Goal: Communication & Community: Ask a question

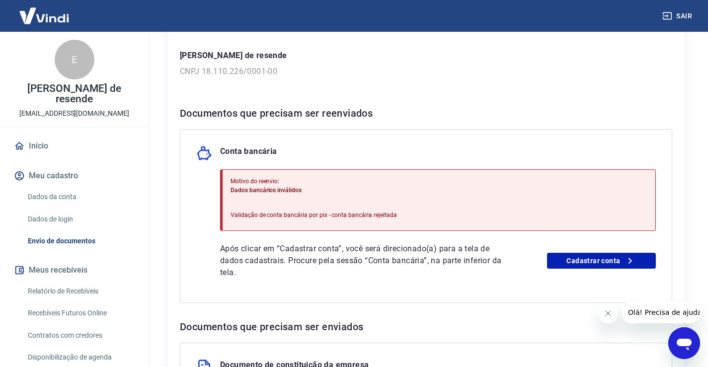
scroll to position [298, 0]
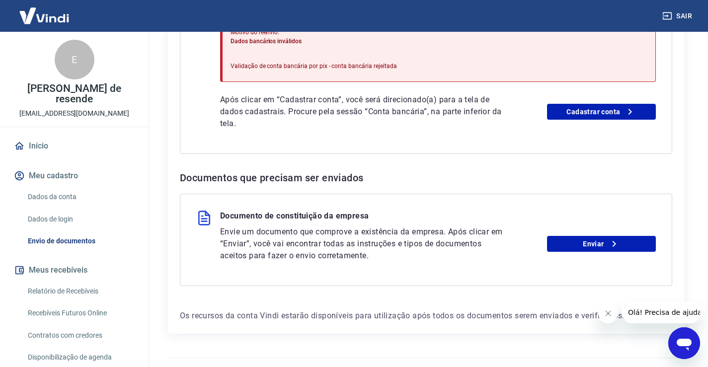
click at [683, 340] on icon "Abrir janela de mensagens" at bounding box center [684, 345] width 15 height 12
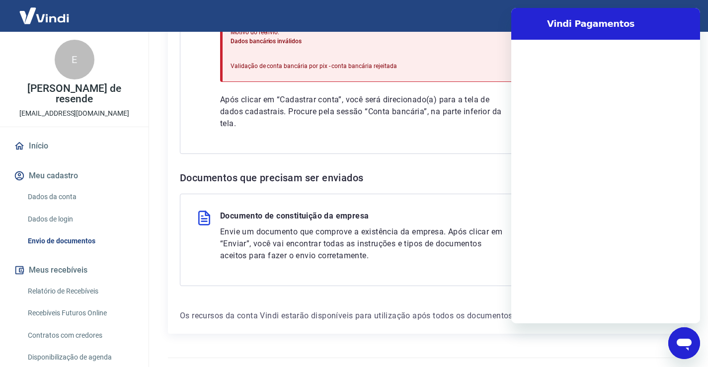
scroll to position [0, 0]
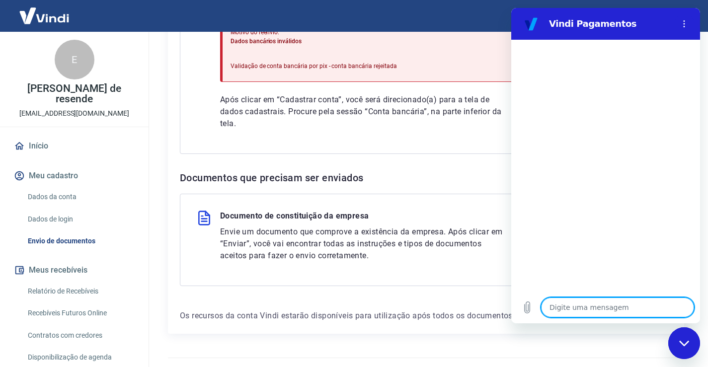
click at [585, 310] on textarea at bounding box center [617, 308] width 153 height 20
type textarea "o"
type textarea "x"
type textarea "ol"
type textarea "x"
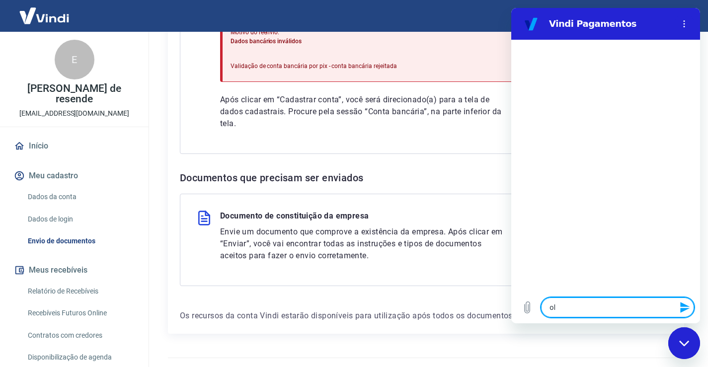
type textarea "ola"
type textarea "x"
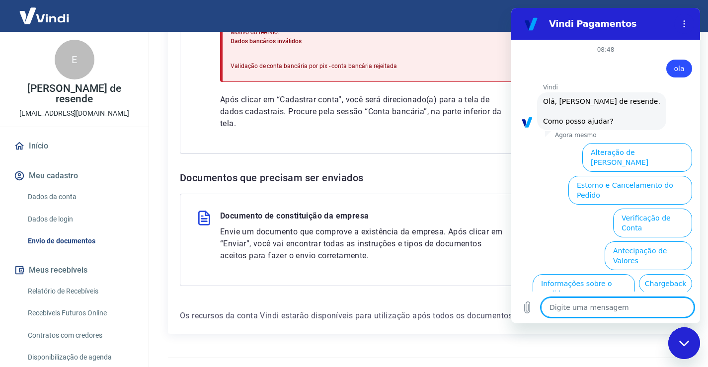
scroll to position [56, 0]
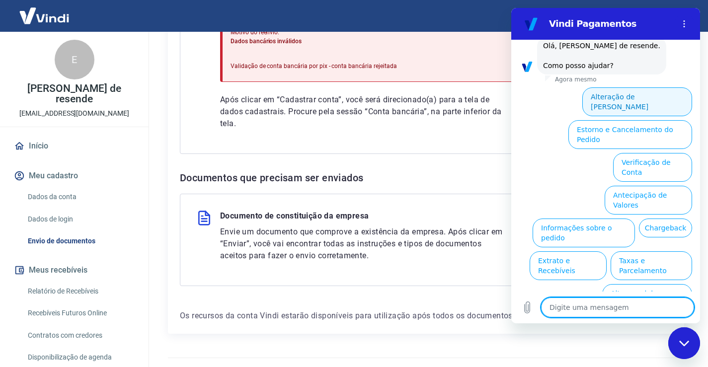
click at [619, 96] on button "Alteração de [PERSON_NAME]" at bounding box center [638, 101] width 110 height 29
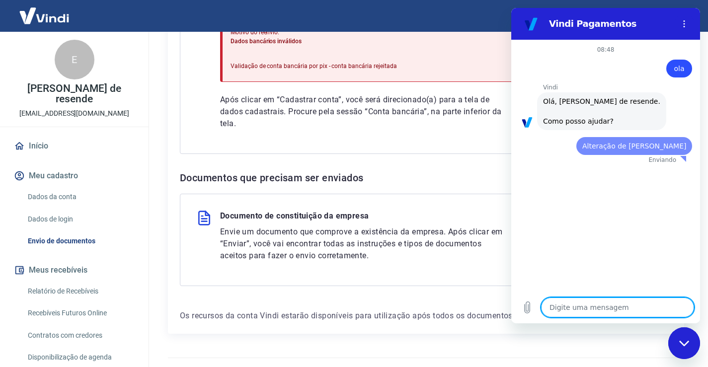
scroll to position [0, 0]
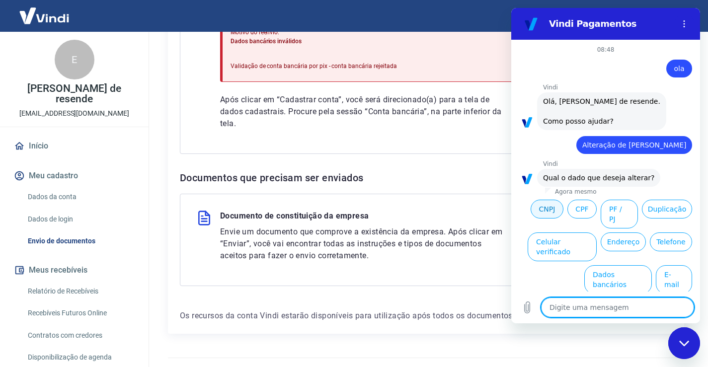
click at [542, 209] on button "CNPJ" at bounding box center [547, 209] width 33 height 19
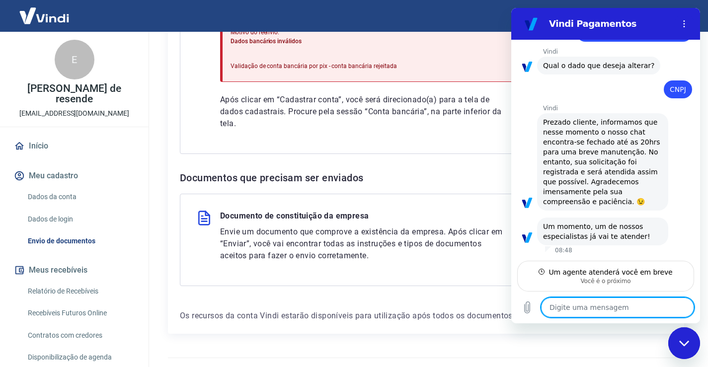
scroll to position [112, 0]
type textarea "x"
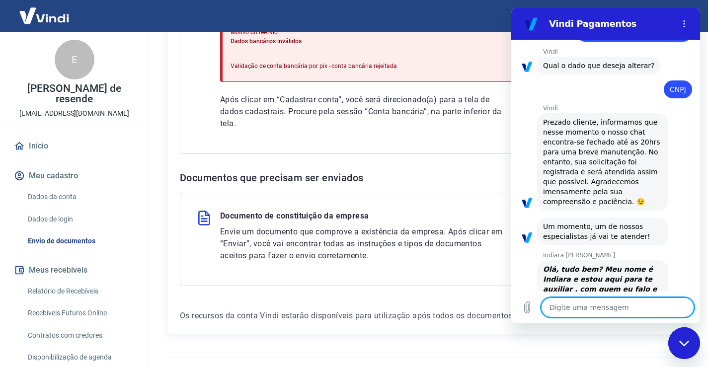
scroll to position [140, 0]
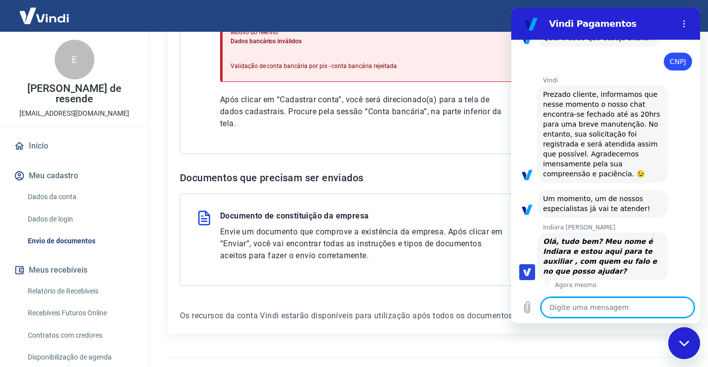
click at [600, 304] on textarea at bounding box center [617, 308] width 153 height 20
type textarea "B"
type textarea "x"
type textarea "Bo"
type textarea "x"
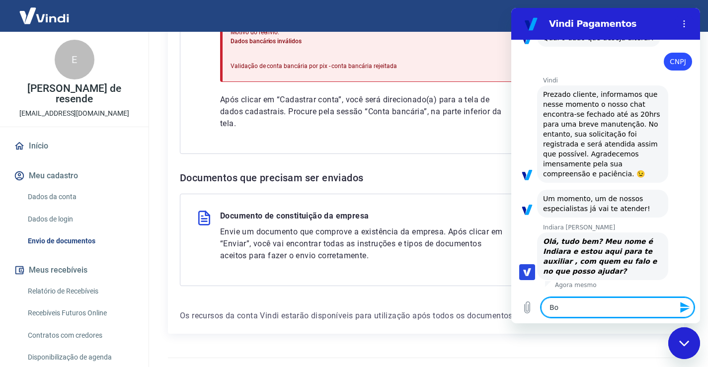
type textarea "Bom"
type textarea "x"
type textarea "Bom"
type textarea "x"
type textarea "Bom d"
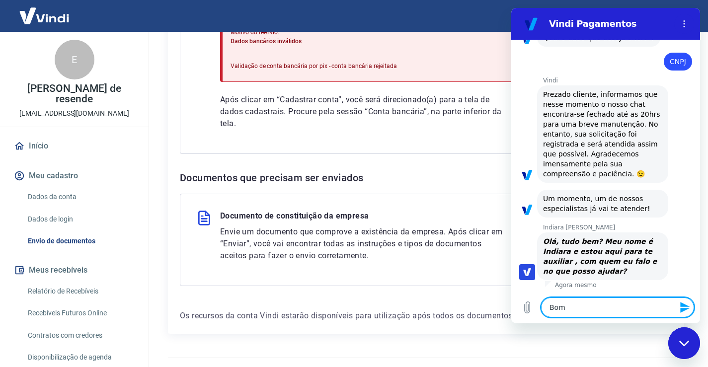
type textarea "x"
type textarea "Bom di"
type textarea "x"
type textarea "Bom dia"
type textarea "x"
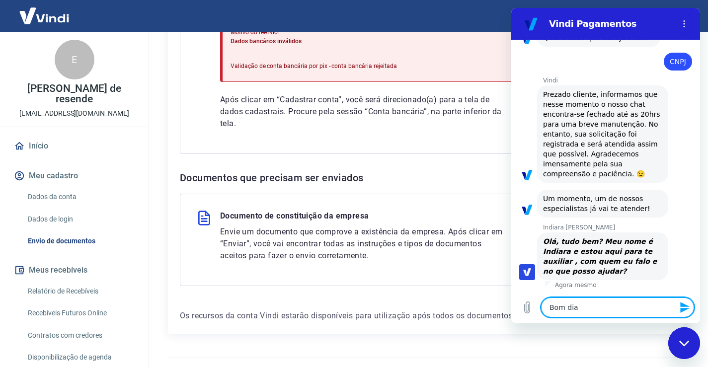
type textarea "Bom dia"
type textarea "x"
type textarea "Bom dia I"
type textarea "x"
type textarea "Bom dia In"
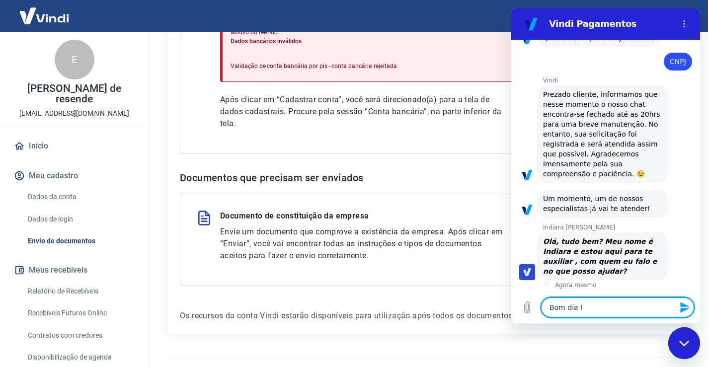
type textarea "x"
type textarea "Bom dia Ind"
type textarea "x"
type textarea "Bom dia Indi"
type textarea "x"
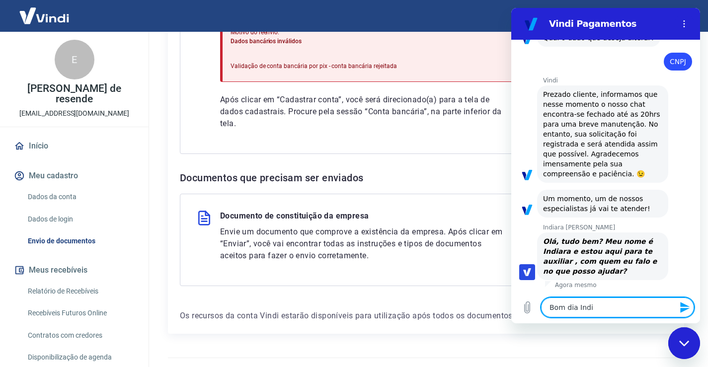
type textarea "Bom dia India"
type textarea "x"
type textarea "Bom dia Indiar"
type textarea "x"
type textarea "Bom dia Indiara"
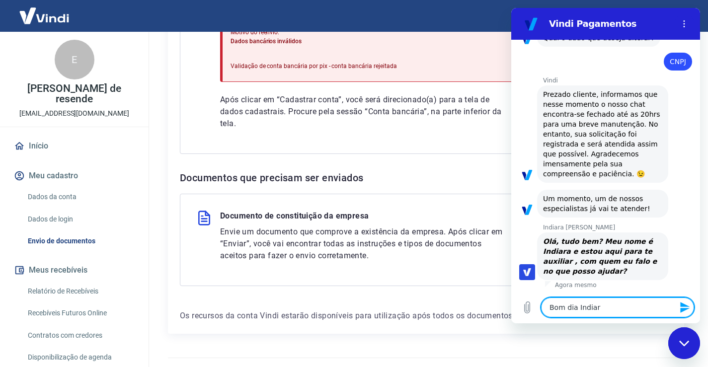
type textarea "x"
type textarea "Bom dia Indiara"
type textarea "x"
type textarea "Bom dia Indiara ,"
type textarea "x"
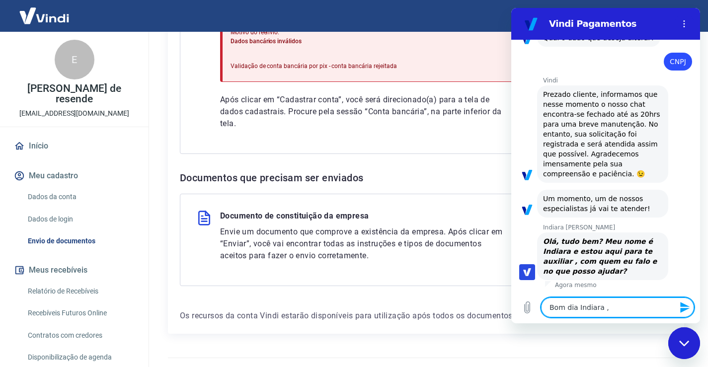
type textarea "Bom dia Indiara ,"
type textarea "x"
type textarea "Bom dia Indiara , m"
type textarea "x"
type textarea "Bom dia Indiara , me"
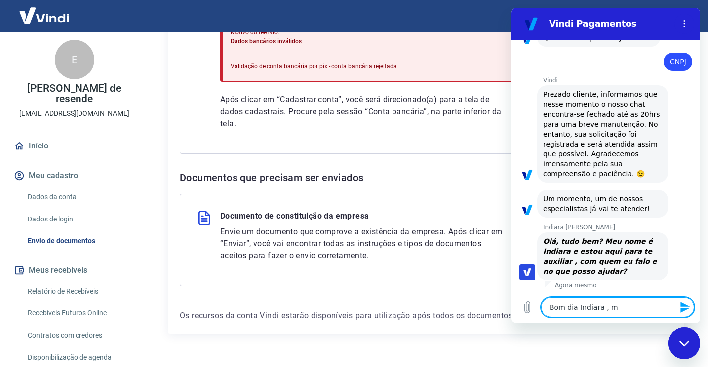
type textarea "x"
type textarea "Bom dia Indiara , me"
type textarea "x"
type textarea "Bom dia Indiara , me c"
type textarea "x"
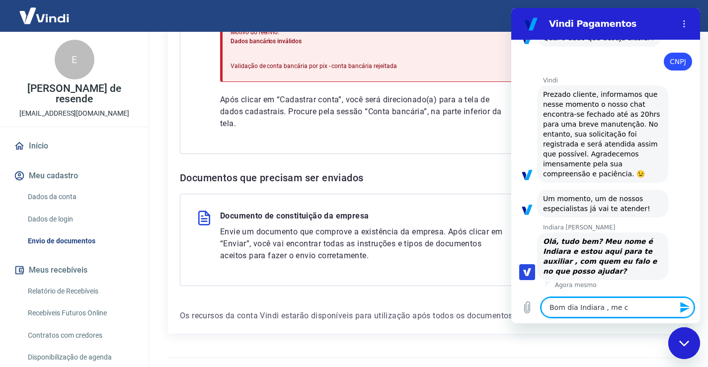
type textarea "Bom dia Indiara , me ch"
type textarea "x"
type textarea "Bom dia Indiara , me cha"
type textarea "x"
type textarea "Bom dia Indiara , me cham"
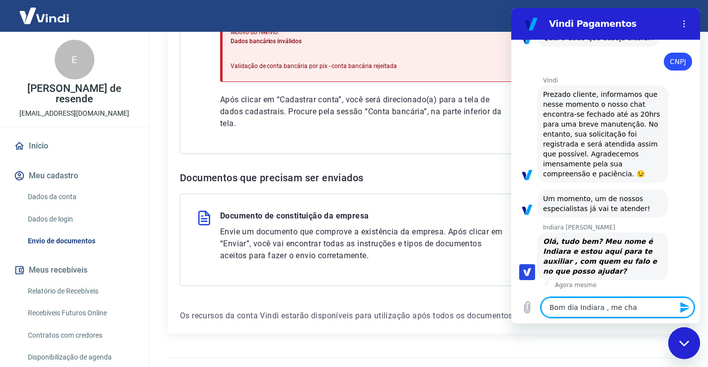
type textarea "x"
type textarea "Bom dia Indiara , me chamo"
type textarea "x"
type textarea "Bom dia Indiara , me chamo"
type textarea "x"
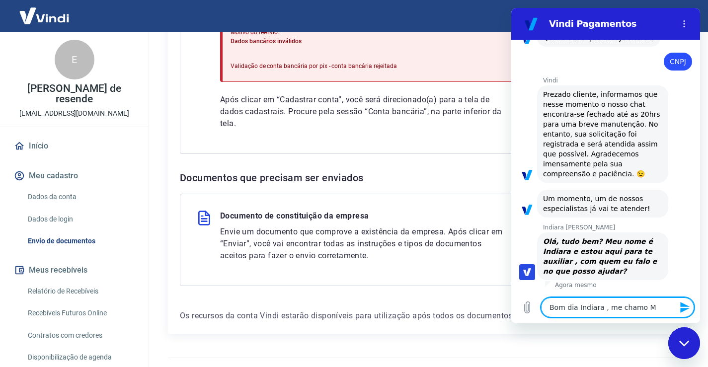
type textarea "Bom dia Indiara , me chamo ME"
type textarea "x"
type textarea "Bom dia Indiara , me chamo MEi"
type textarea "x"
type textarea "Bom dia Indiara , me chamo ME"
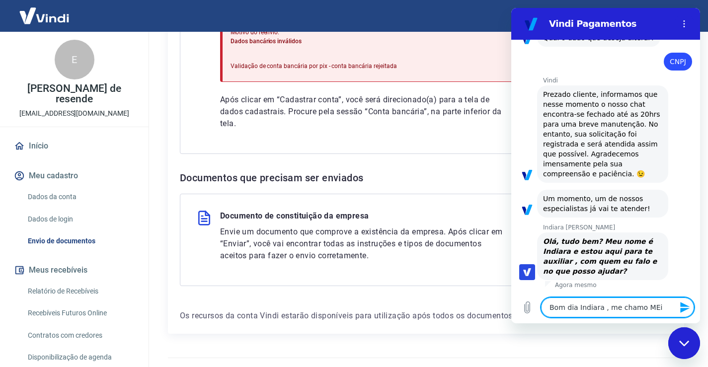
type textarea "x"
type textarea "Bom dia Indiara , me chamo M"
type textarea "x"
type textarea "Bom dia Indiara , me chamo"
type textarea "x"
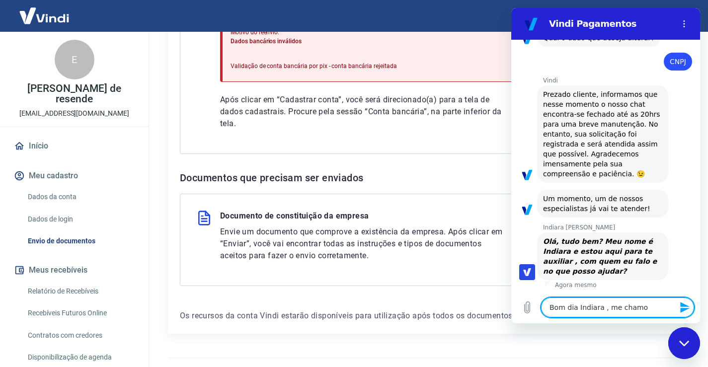
type textarea "Bom dia Indiara , me chamo E"
type textarea "x"
type textarea "Bom dia Indiara , me chamo Em"
type textarea "x"
type textarea "Bom dia Indiara , me chamo Emi"
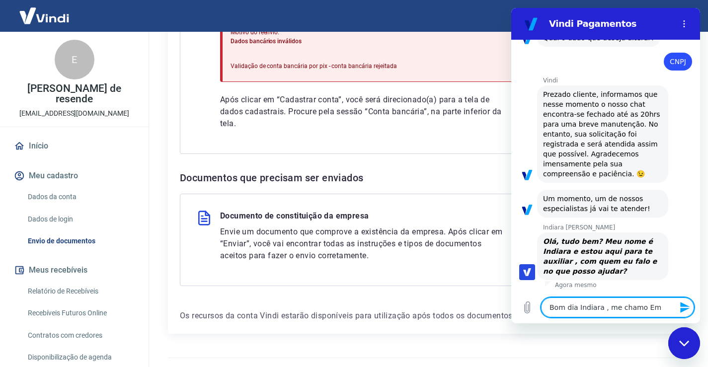
type textarea "x"
type textarea "Bom dia Indiara , me [PERSON_NAME]"
type textarea "x"
type textarea "Bom dia Indiara , me [PERSON_NAME]"
type textarea "x"
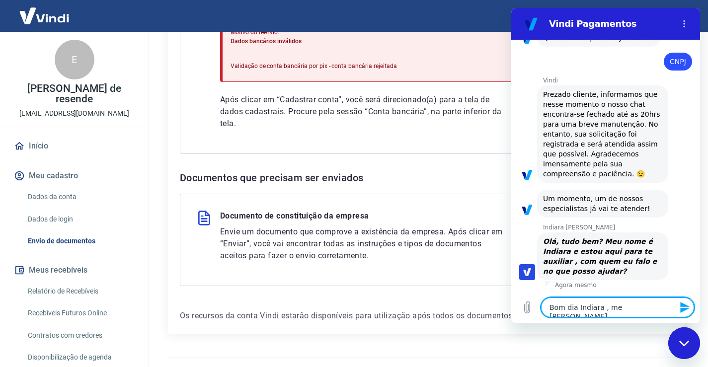
type textarea "Bom dia Indiara , me chamo Emilia"
type textarea "x"
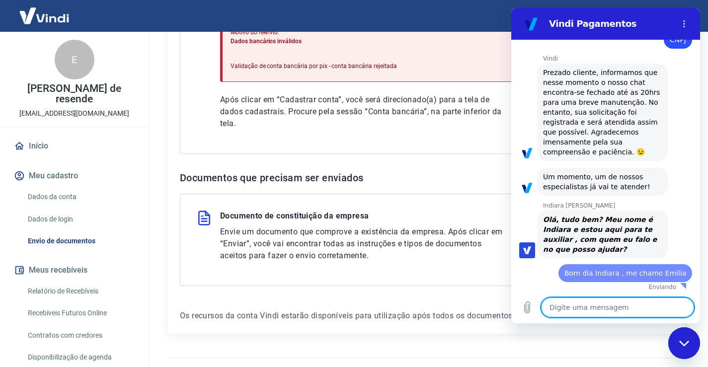
type textarea "x"
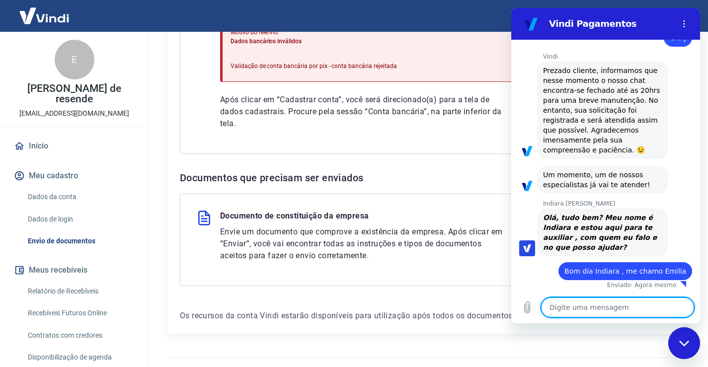
type textarea "E"
type textarea "x"
type textarea "En"
type textarea "x"
type textarea "Ent"
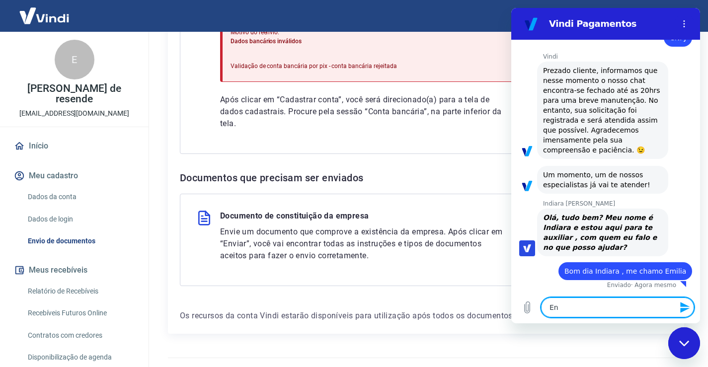
type textarea "x"
type textarea "Entr"
type textarea "x"
type textarea "Entre"
type textarea "x"
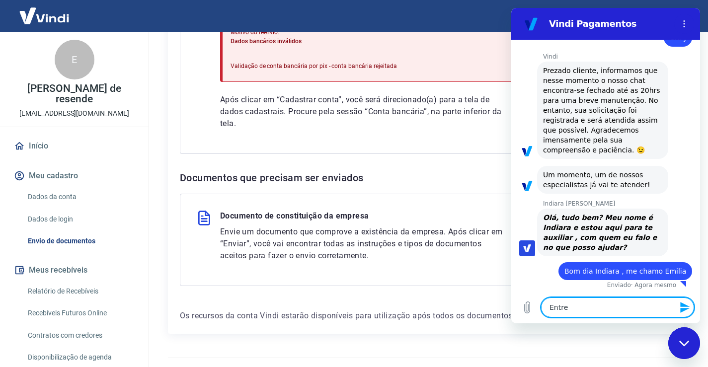
type textarea "Entrei"
type textarea "x"
type textarea "Entrei"
type textarea "x"
type textarea "Entrei e"
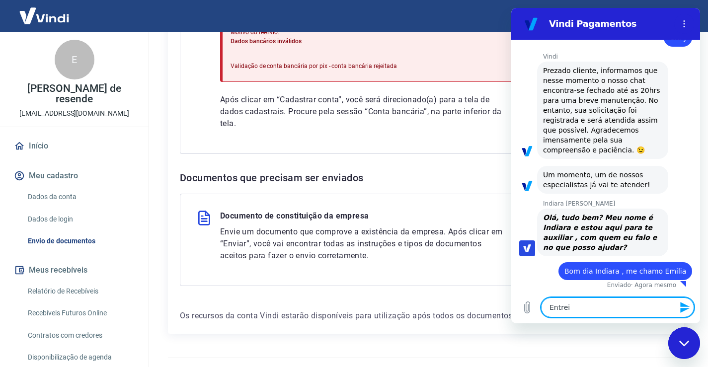
type textarea "x"
type textarea "Entrei em"
type textarea "x"
type textarea "Entrei em"
type textarea "x"
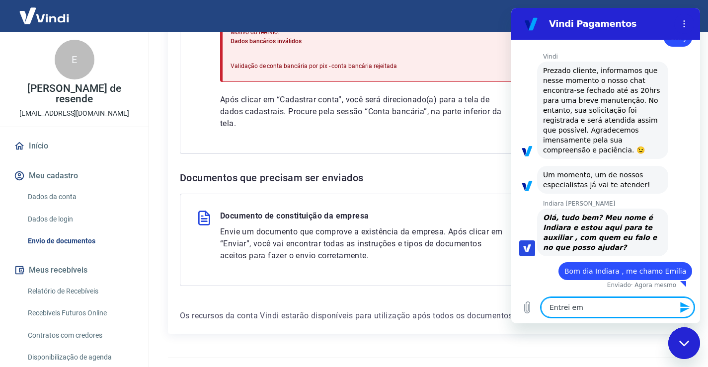
type textarea "Entrei em c"
type textarea "x"
type textarea "Entrei em co"
type textarea "x"
type textarea "Entrei em con"
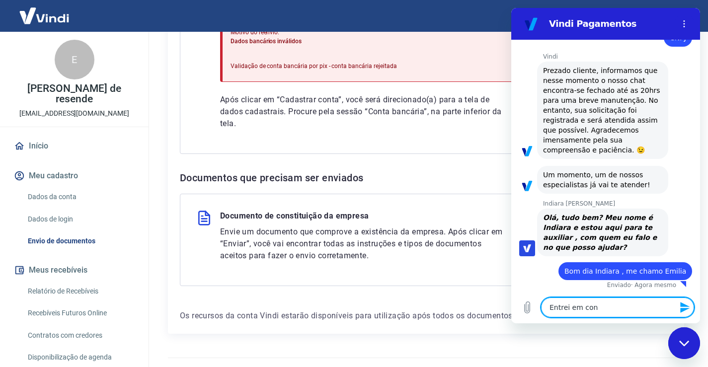
type textarea "x"
type textarea "Entrei em cont"
type textarea "x"
type textarea "Entrei em conta"
type textarea "x"
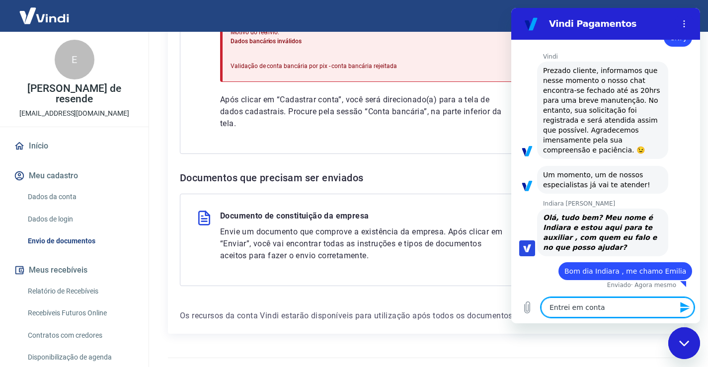
type textarea "Entrei em contad"
type textarea "x"
type textarea "Entrei em contado"
type textarea "x"
type textarea "Entrei em contado"
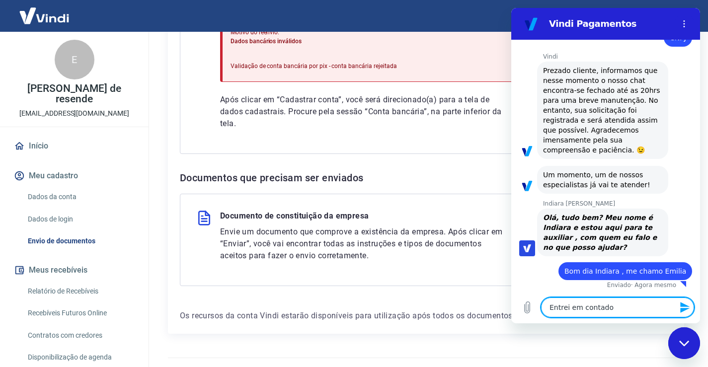
type textarea "x"
type textarea "Entrei em contado n"
type textarea "x"
type textarea "Entrei em contado na"
type textarea "x"
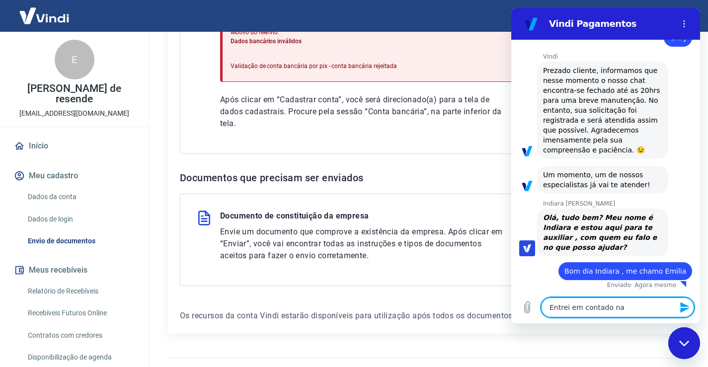
type textarea "Entrei em contado na"
type textarea "x"
type textarea "Entrei em contado na t"
type textarea "x"
type textarea "Entrei em contado na te"
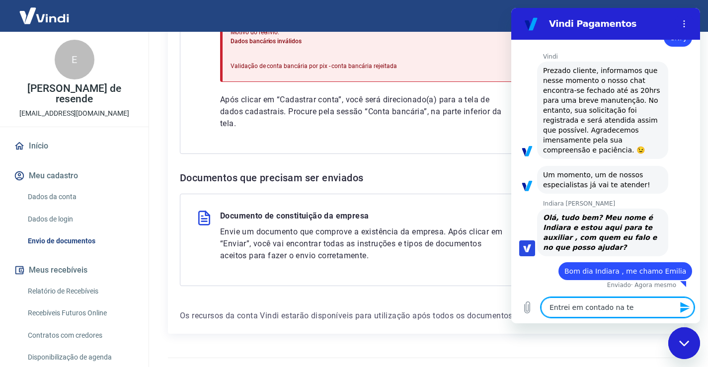
type textarea "x"
type textarea "Entrei em contado na ter"
type textarea "x"
type textarea "Entrei em contado na terç"
type textarea "x"
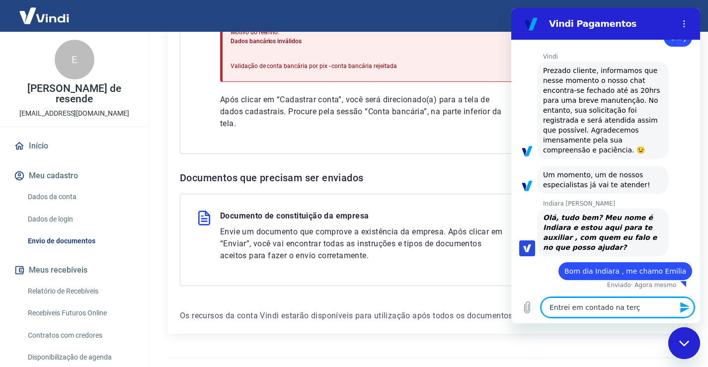
type textarea "Entrei em contado na terça"
type textarea "x"
type textarea "Entrei em contado na terça"
type textarea "x"
type textarea "Entrei em contado na terça d"
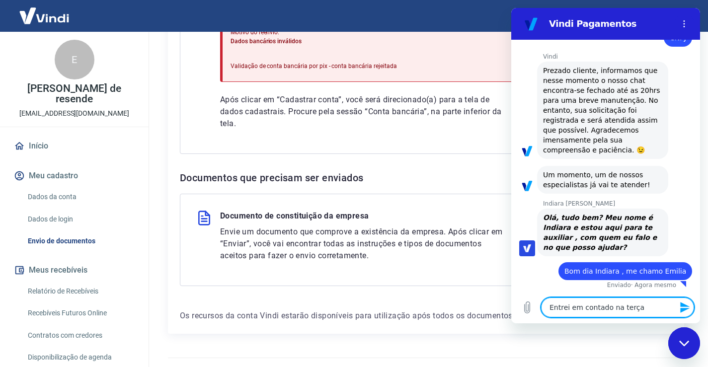
type textarea "x"
type textarea "Entrei em contado na terça di"
type textarea "x"
type textarea "Entrei em contado na terça dia"
type textarea "x"
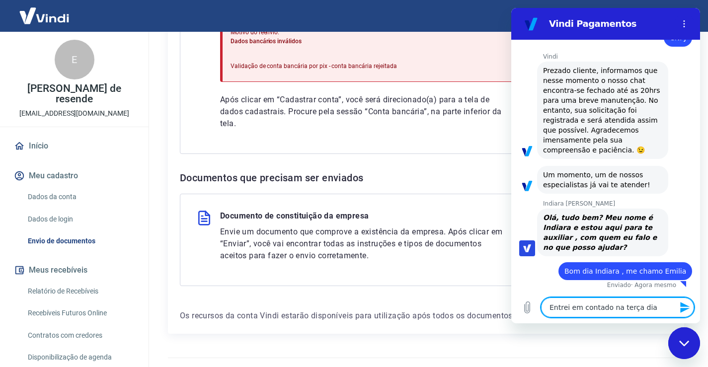
type textarea "Entrei em contado na terça dia"
type textarea "x"
type textarea "Entrei em contado na terça dia 1"
type textarea "x"
type textarea "Entrei em contado na terça dia 16"
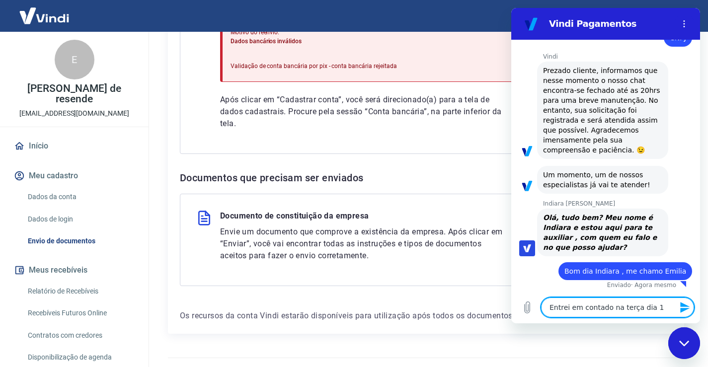
type textarea "x"
type textarea "Entrei em contado na terça dia 16"
type textarea "x"
type textarea "Entrei em contado na terça dia 16 a"
type textarea "x"
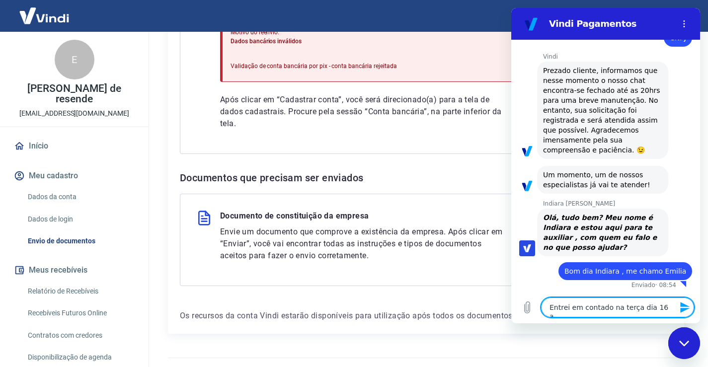
type textarea "Entrei em contado na terça dia 16 ar"
type textarea "x"
type textarea "Entrei em contado na terça dia 16 ara"
type textarea "x"
type textarea "Entrei em contado na terça dia 16 arav"
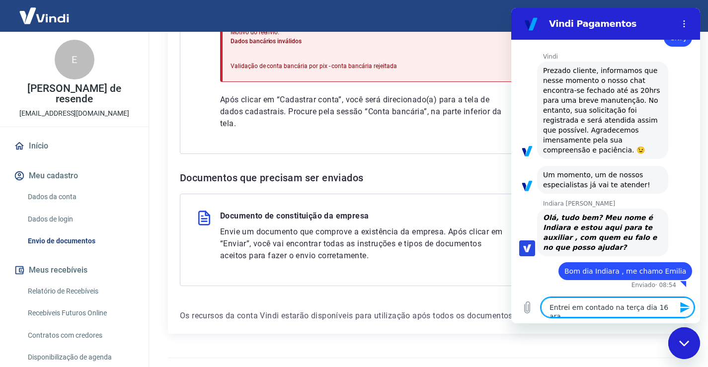
type textarea "x"
type textarea "Entrei em contado na terça dia 16 arave"
type textarea "x"
type textarea "Entrei em contado na terça dia 16 araves"
type textarea "x"
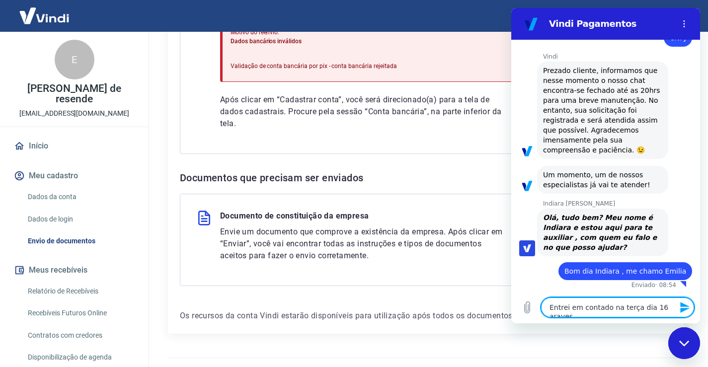
type textarea "Entrei em contado na terça dia 16 araves"
type textarea "x"
type textarea "Entrei em contado na terça dia 16 araves d"
type textarea "x"
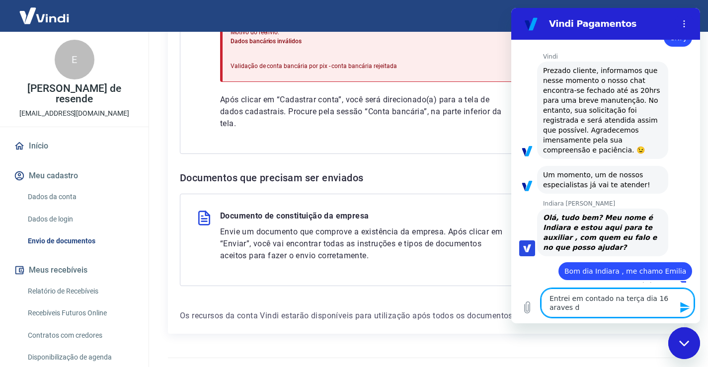
scroll to position [173, 0]
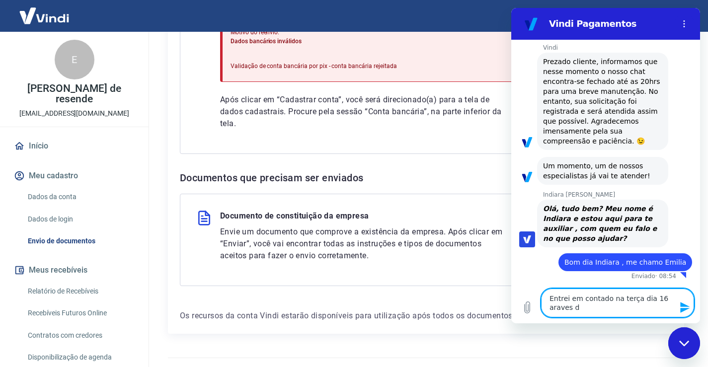
type textarea "Entrei em contado na terça dia 16 araves de"
type textarea "x"
type textarea "Entrei em contado na terça dia 16 araves des"
type textarea "x"
type textarea "Entrei em contado na terça dia 16 araves dess"
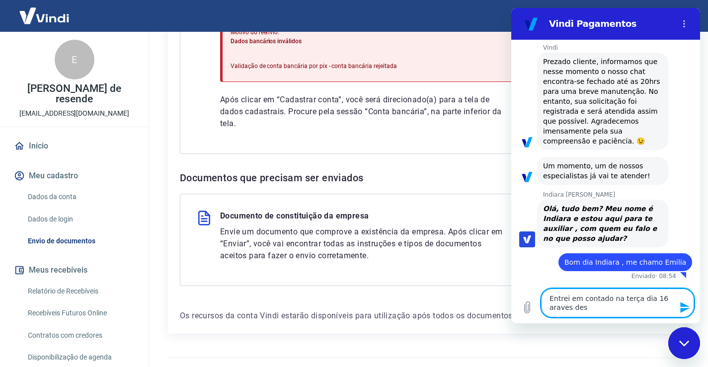
type textarea "x"
type textarea "Entrei em contado na terça dia 16 araves desse"
type textarea "x"
type textarea "Entrei em contado na terça dia 16 araves desse"
type textarea "x"
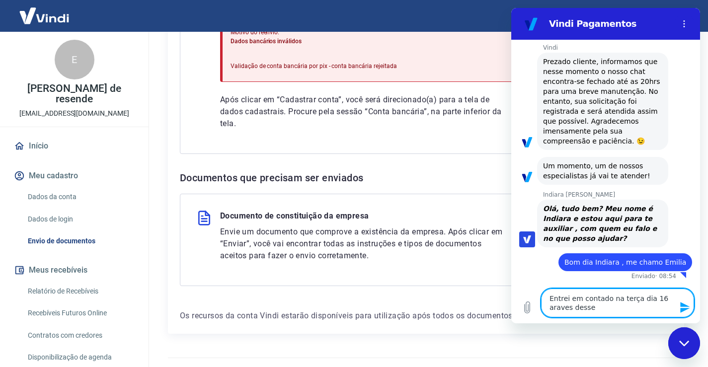
type textarea "Entrei em contado na terça dia 16 araves desse c"
type textarea "x"
type textarea "Entrei em contado na terça dia 16 araves desse ch"
type textarea "x"
type textarea "Entrei em contado na terça dia 16 araves desse cha"
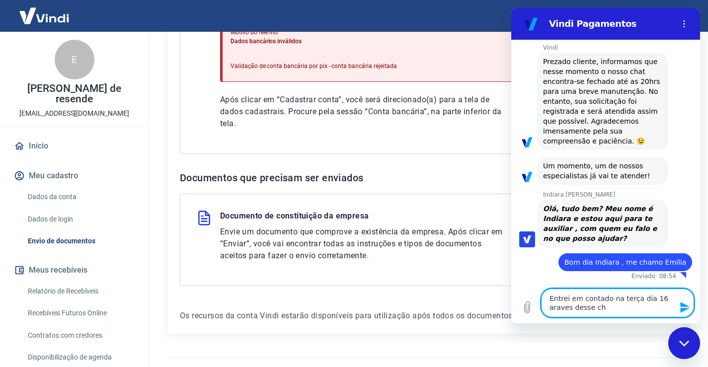
type textarea "x"
type textarea "Entrei em contado na terça dia 16 araves desse chat"
type textarea "x"
type textarea "Entrei em contado na terça dia 16 araves desse chat"
type textarea "x"
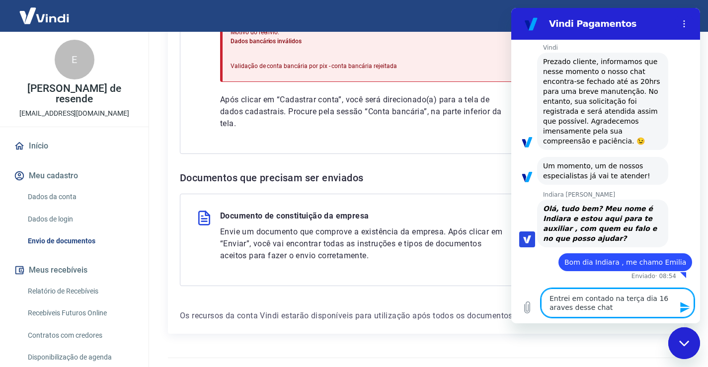
type textarea "Entrei em contado na terça dia 16 araves desse chat s"
type textarea "x"
type textarea "Entrei em contado na terça dia 16 araves desse chat so"
type textarea "x"
type textarea "Entrei em contado na terça dia 16 araves desse chat sol"
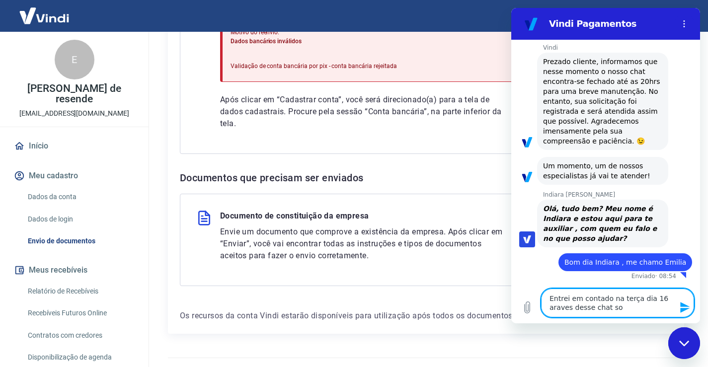
type textarea "x"
type textarea "Entrei em contado na terça dia 16 araves desse chat soli"
type textarea "x"
type textarea "Entrei em contado na terça dia 16 araves desse chat solic"
type textarea "x"
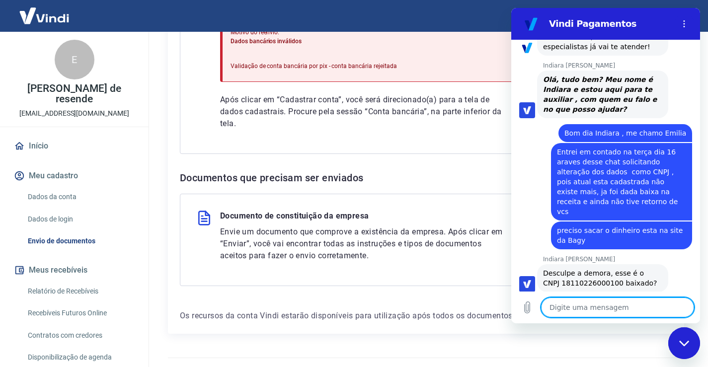
scroll to position [304, 0]
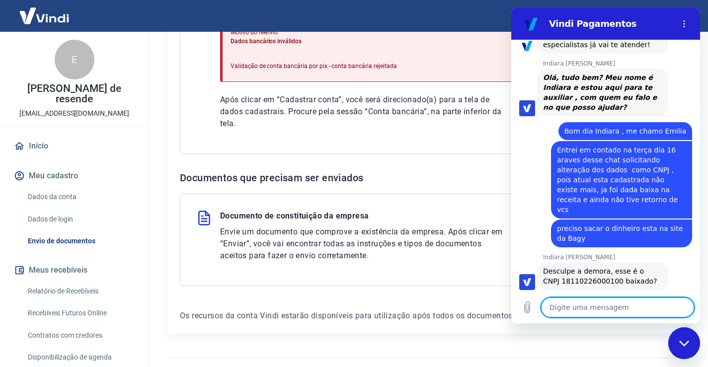
click at [605, 312] on textarea at bounding box center [617, 308] width 153 height 20
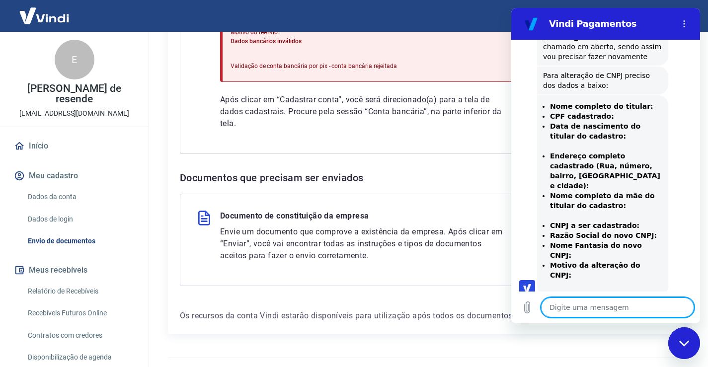
scroll to position [308, 0]
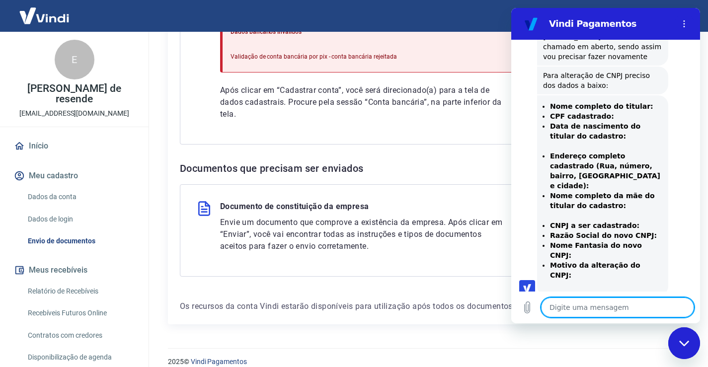
click at [589, 313] on textarea at bounding box center [617, 308] width 153 height 20
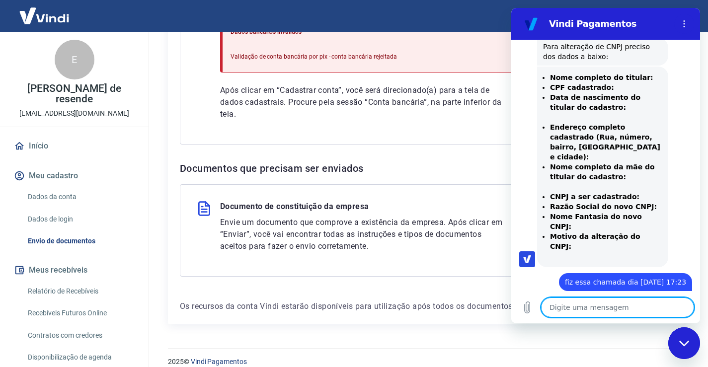
scroll to position [535, 0]
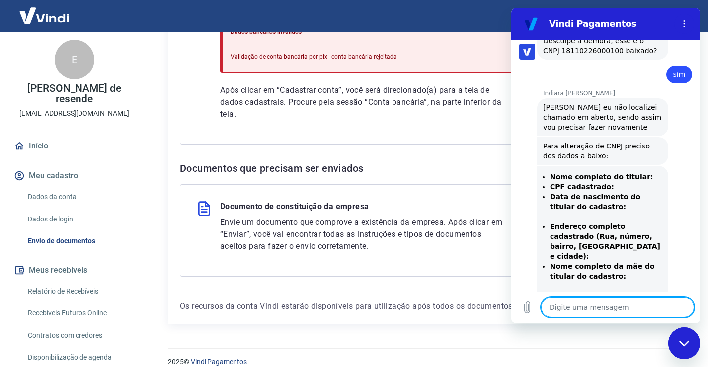
click at [577, 306] on textarea at bounding box center [617, 308] width 153 height 20
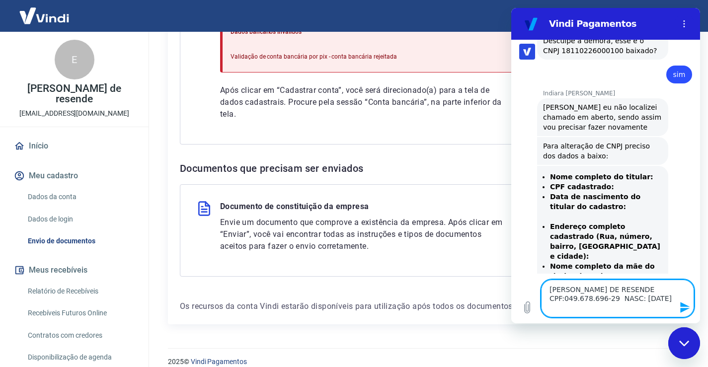
click at [684, 306] on icon "Enviar mensagem" at bounding box center [684, 307] width 9 height 11
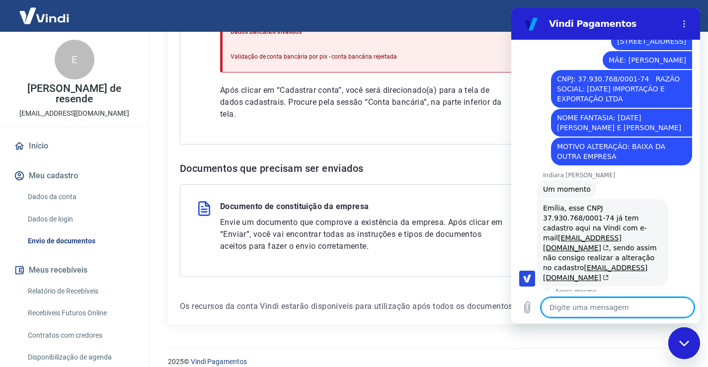
scroll to position [992, 0]
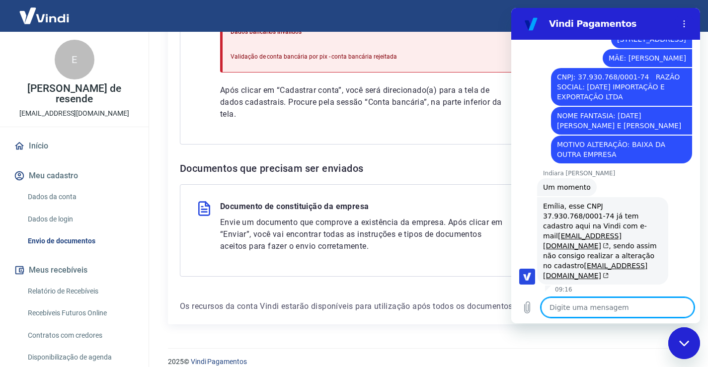
click at [581, 308] on textarea at bounding box center [617, 308] width 153 height 20
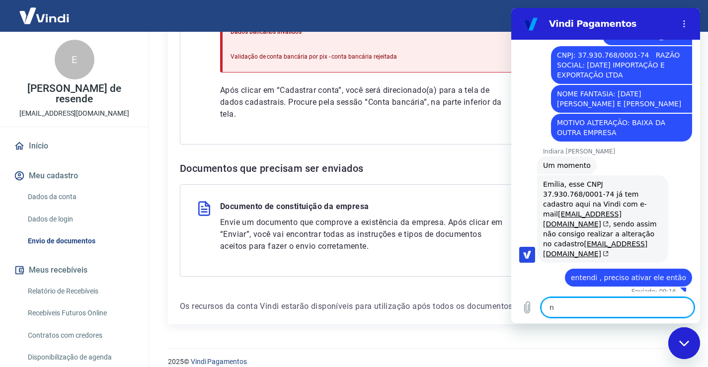
scroll to position [1015, 0]
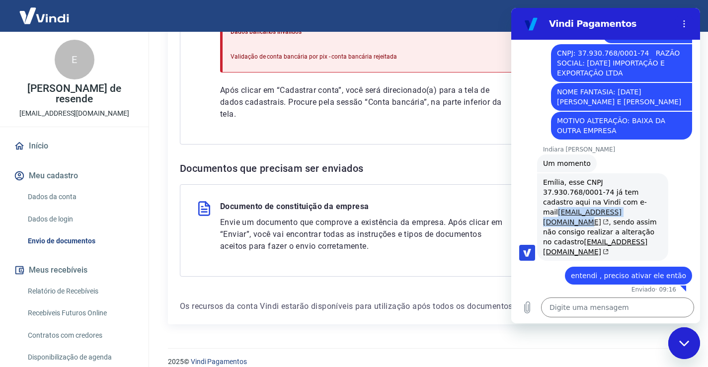
drag, startPoint x: 542, startPoint y: 214, endPoint x: 632, endPoint y: 215, distance: 90.5
click at [632, 215] on div "Indiara [PERSON_NAME] diz: [PERSON_NAME], esse CNPJ 37.930.768/0001-74 já tem c…" at bounding box center [602, 216] width 131 height 87
drag, startPoint x: 123, startPoint y: 206, endPoint x: 494, endPoint y: 234, distance: 371.3
click at [486, 234] on p "Envie um documento que comprove a existência da empresa. Após clicar em “Enviar…" at bounding box center [361, 235] width 283 height 36
drag, startPoint x: 539, startPoint y: 216, endPoint x: 534, endPoint y: 225, distance: 10.2
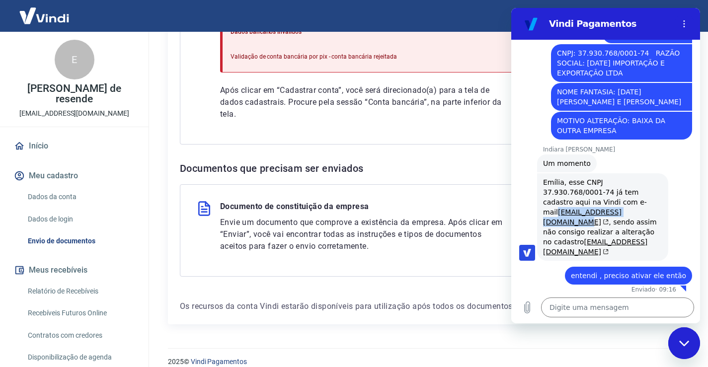
click at [539, 216] on div "Indiara [PERSON_NAME] diz: [PERSON_NAME], esse CNPJ 37.930.768/0001-74 já tem c…" at bounding box center [602, 216] width 131 height 87
click at [564, 311] on textarea at bounding box center [617, 308] width 153 height 20
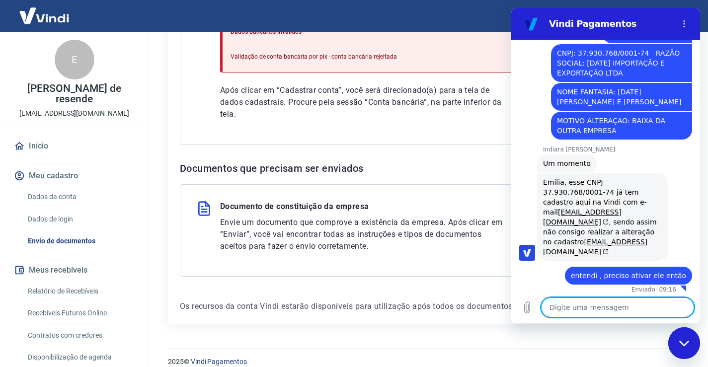
click at [603, 304] on textarea at bounding box center [617, 308] width 153 height 20
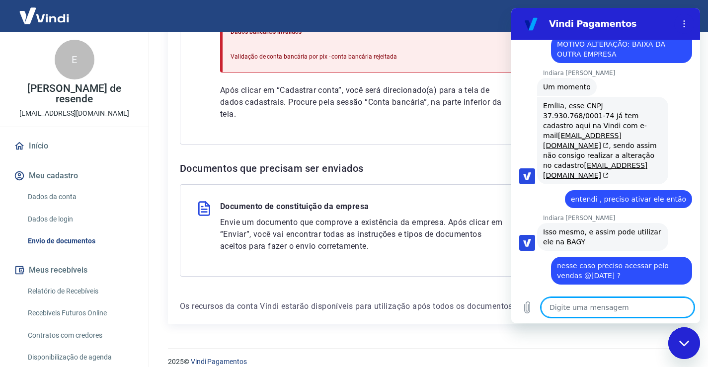
scroll to position [1125, 0]
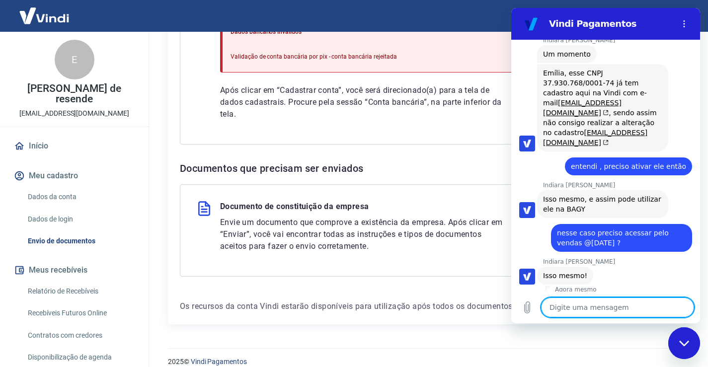
click at [592, 308] on textarea at bounding box center [617, 308] width 153 height 20
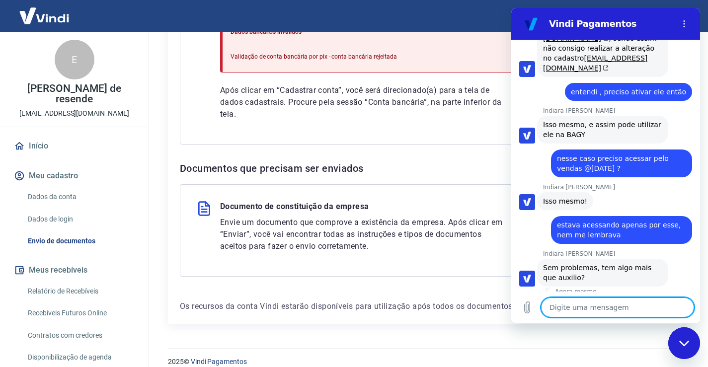
scroll to position [1201, 0]
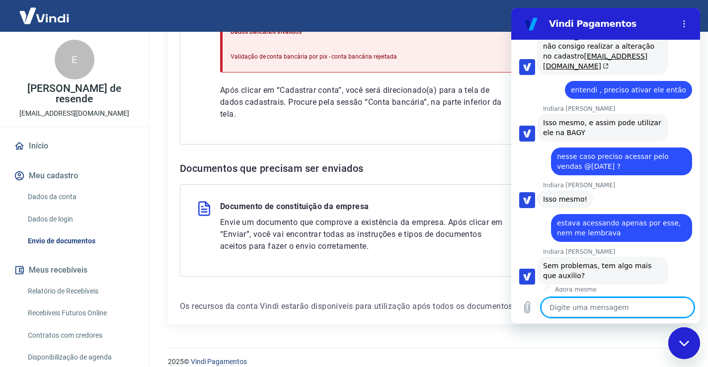
click at [591, 308] on textarea at bounding box center [617, 308] width 153 height 20
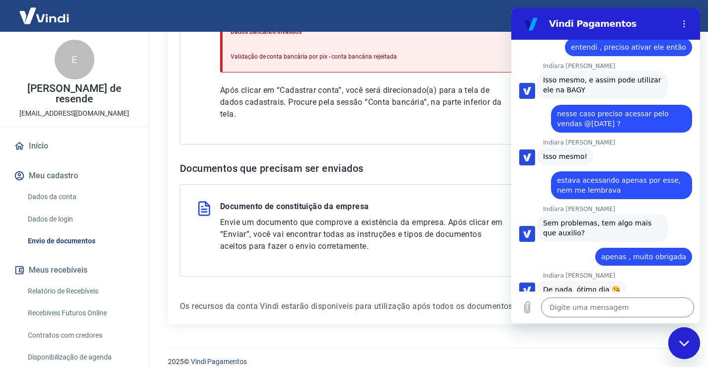
scroll to position [1314, 0]
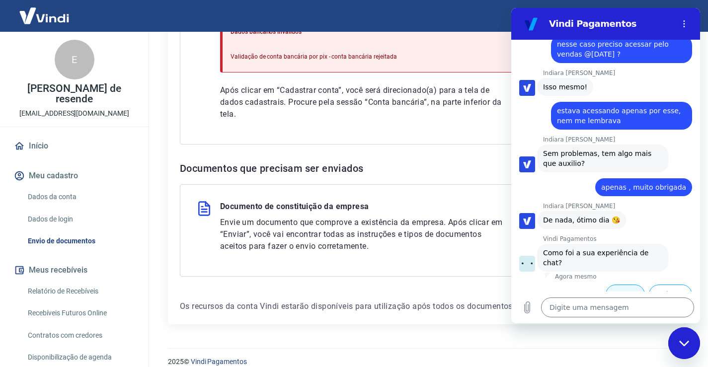
click at [617, 285] on button "Boa 👍" at bounding box center [625, 299] width 39 height 29
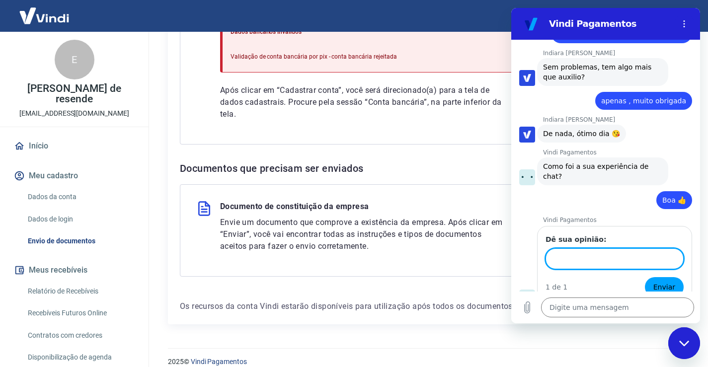
scroll to position [1399, 0]
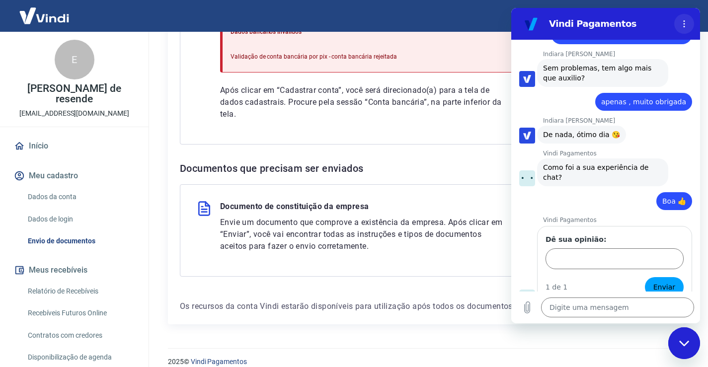
click at [686, 25] on icon "Menu de opções" at bounding box center [684, 24] width 8 height 8
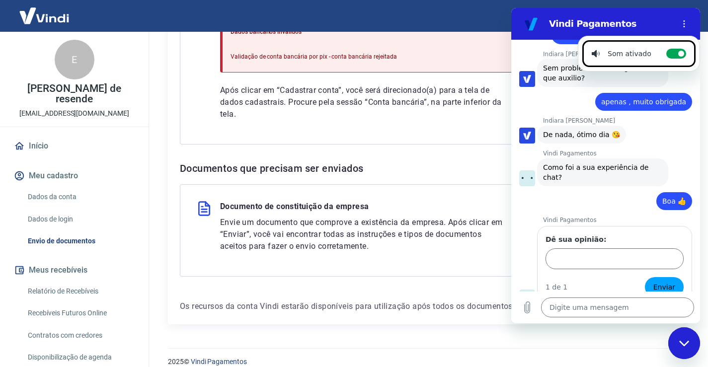
click at [484, 15] on div "Sair" at bounding box center [354, 16] width 708 height 32
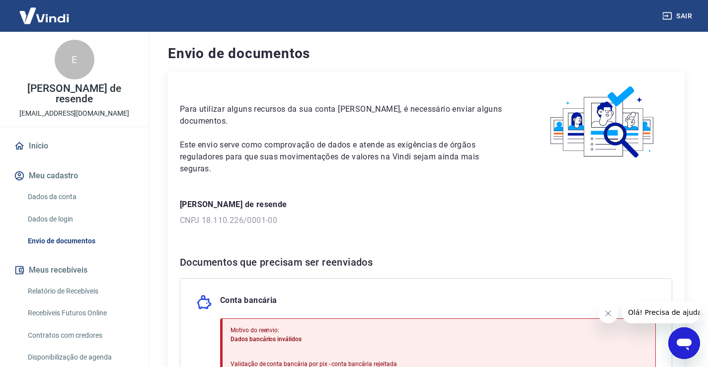
click at [684, 19] on button "Sair" at bounding box center [679, 16] width 36 height 18
